Goal: Information Seeking & Learning: Find specific fact

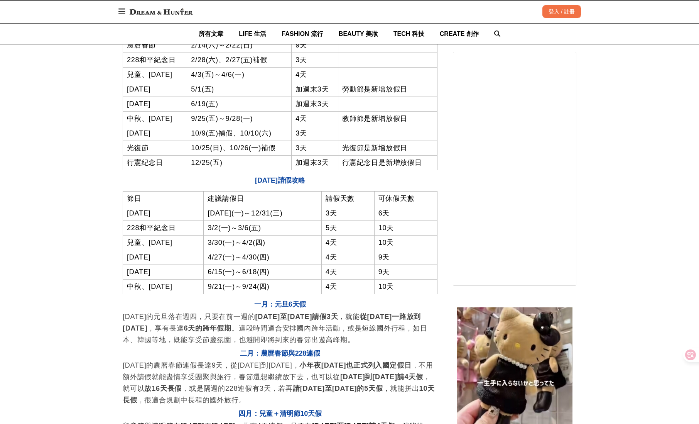
scroll to position [1203, 0]
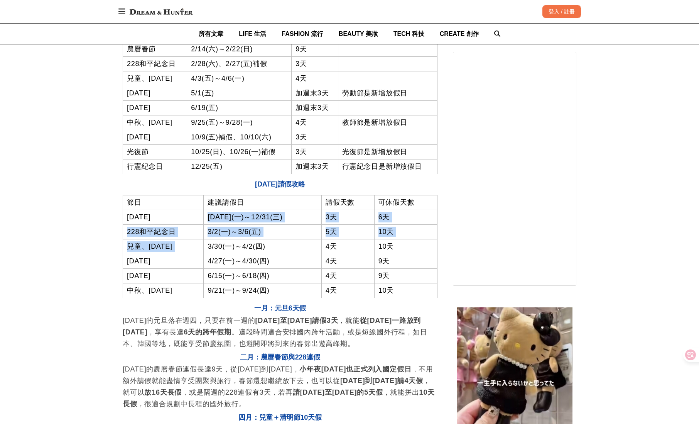
drag, startPoint x: 204, startPoint y: 222, endPoint x: 244, endPoint y: 242, distance: 44.9
click at [244, 242] on tbody "節日 建議請假日 請假天數 可休假天數 [DATE] [DATE](一)～12/31(三) 3天 6天 228和平紀念日 3/2(一)～3/6(五) 5天 1…" at bounding box center [280, 246] width 314 height 103
click at [244, 242] on td "3/30(一)～4/2(四)" at bounding box center [263, 246] width 118 height 15
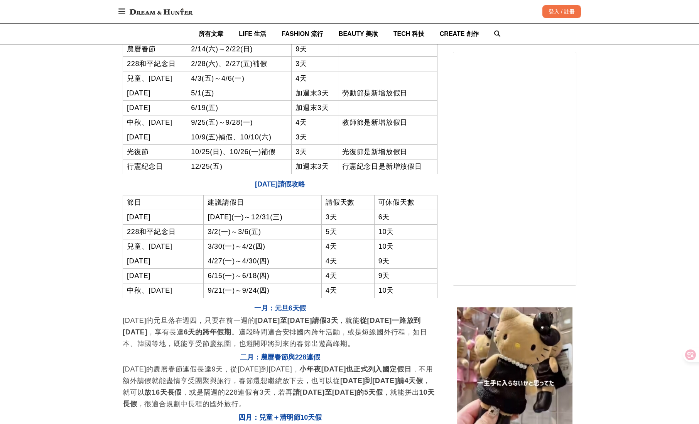
scroll to position [0, 315]
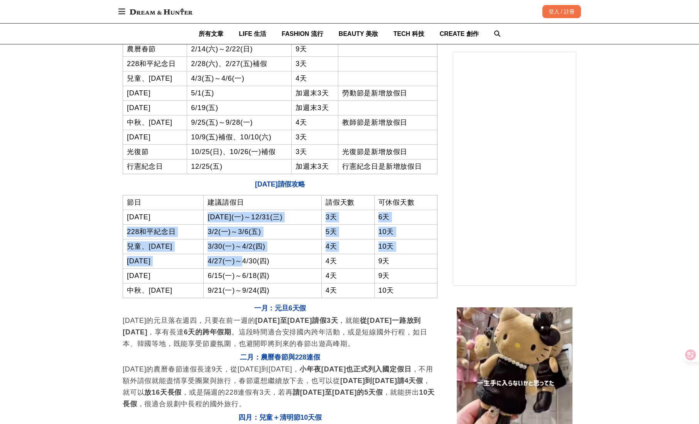
drag, startPoint x: 203, startPoint y: 221, endPoint x: 235, endPoint y: 262, distance: 51.9
click at [235, 262] on tbody "節日 建議請假日 請假天數 可休假天數 [DATE] [DATE](一)～12/31(三) 3天 6天 228和平紀念日 3/2(一)～3/6(五) 5天 1…" at bounding box center [280, 246] width 314 height 103
click at [235, 262] on td "4/27(一)～4/30(四)" at bounding box center [263, 261] width 118 height 15
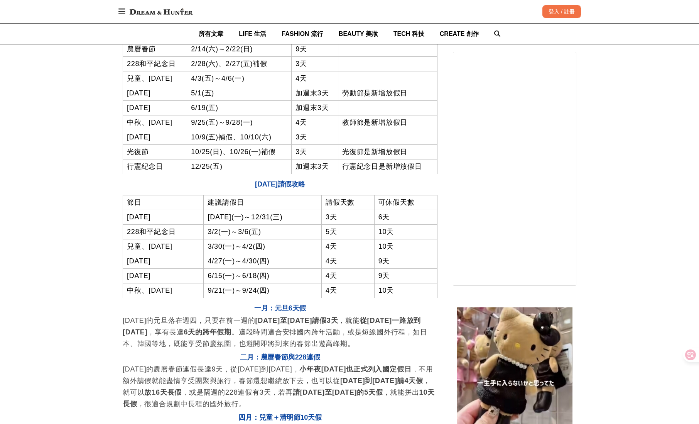
scroll to position [1121, 0]
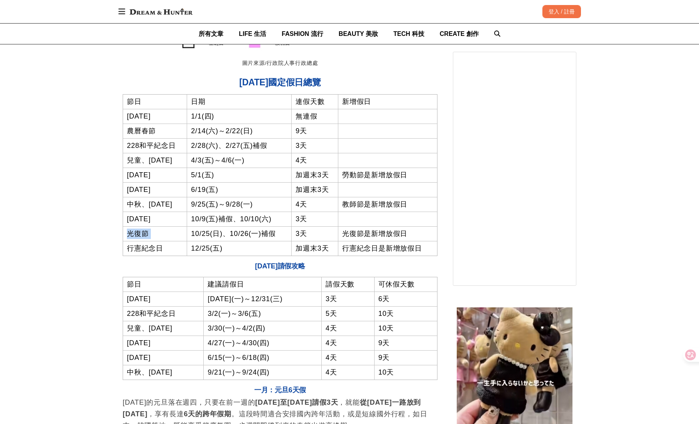
drag, startPoint x: 174, startPoint y: 228, endPoint x: 250, endPoint y: 228, distance: 75.6
click at [250, 228] on tr "光復節 10/25(日)、10/26(一)補假 3天 光復節是新增放假日" at bounding box center [280, 233] width 314 height 15
click at [250, 228] on td "10/25(日)、10/26(一)補假" at bounding box center [239, 233] width 105 height 15
click at [304, 132] on td "9天" at bounding box center [315, 131] width 47 height 15
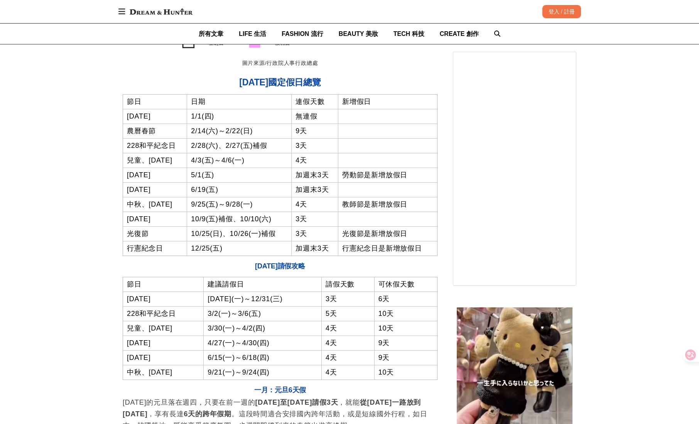
click at [304, 132] on td "9天" at bounding box center [315, 131] width 47 height 15
